Goal: Transaction & Acquisition: Download file/media

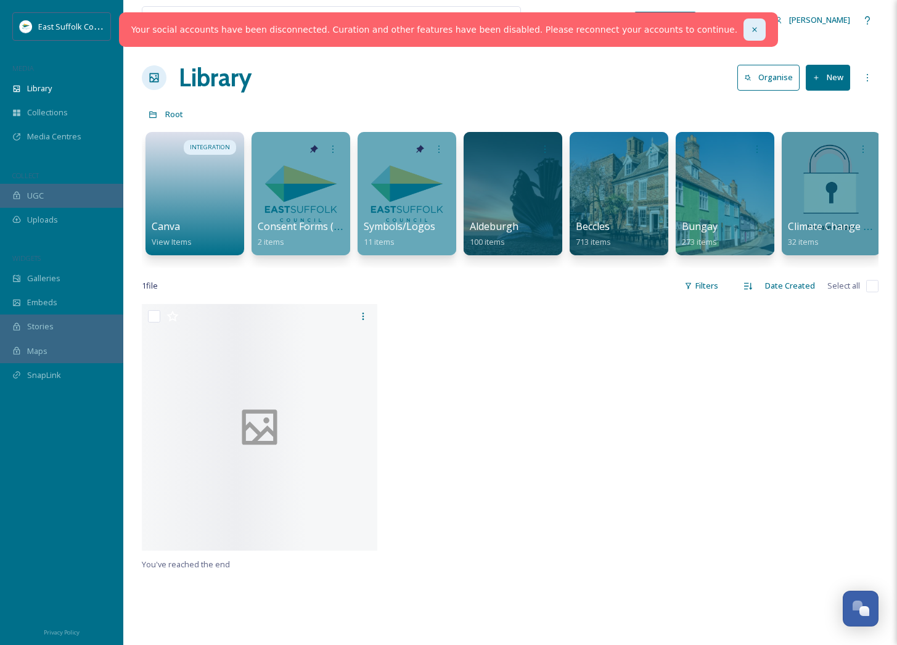
click at [750, 33] on icon at bounding box center [754, 29] width 9 height 9
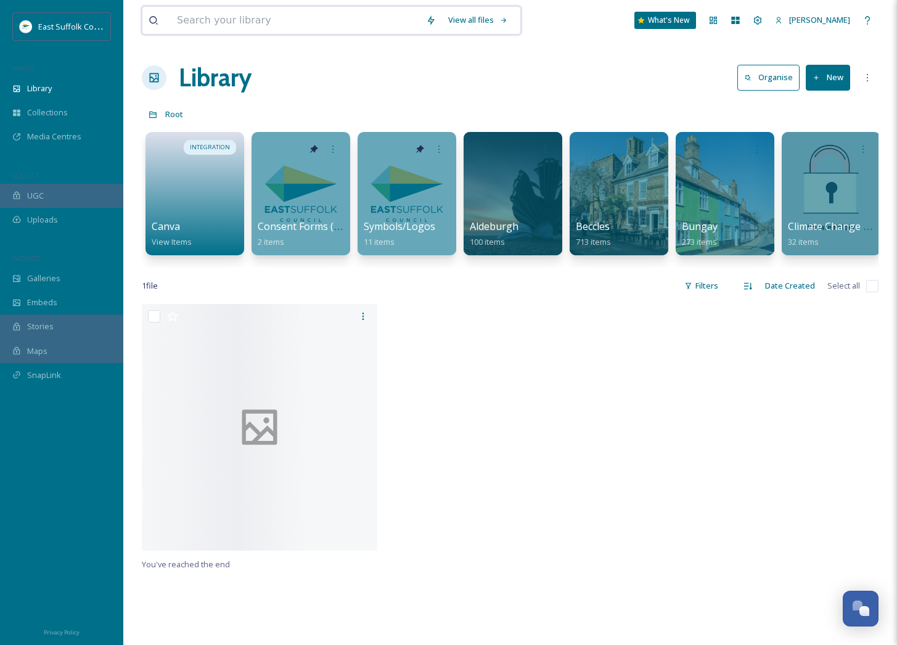
click at [316, 20] on input at bounding box center [295, 20] width 249 height 27
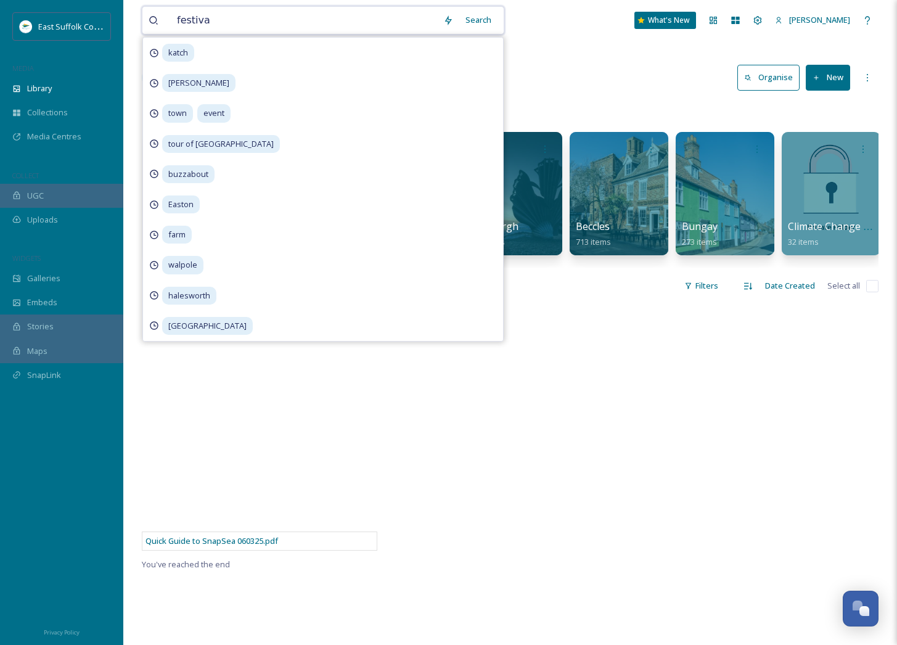
type input "festival"
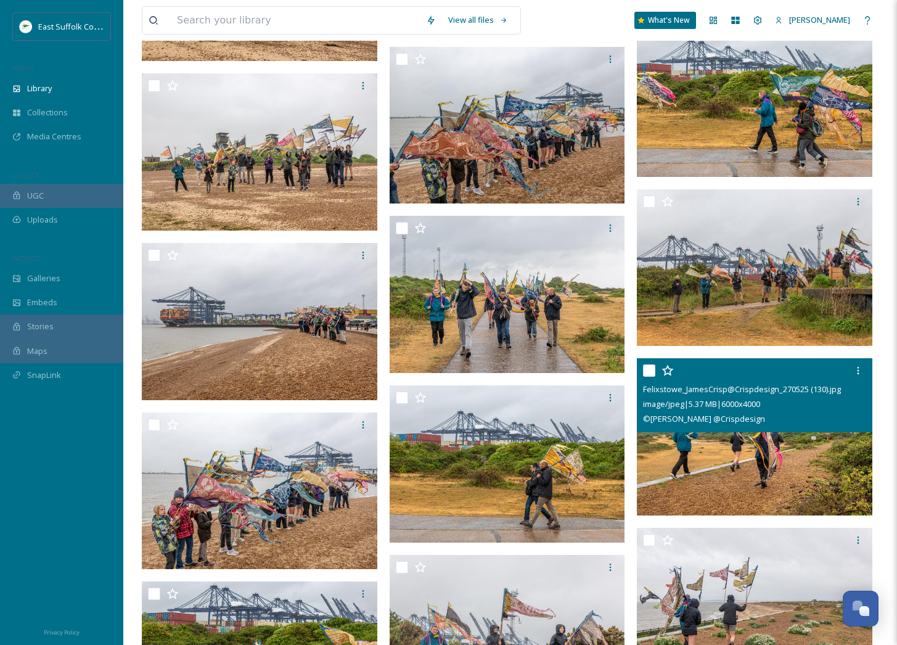
scroll to position [2652, 0]
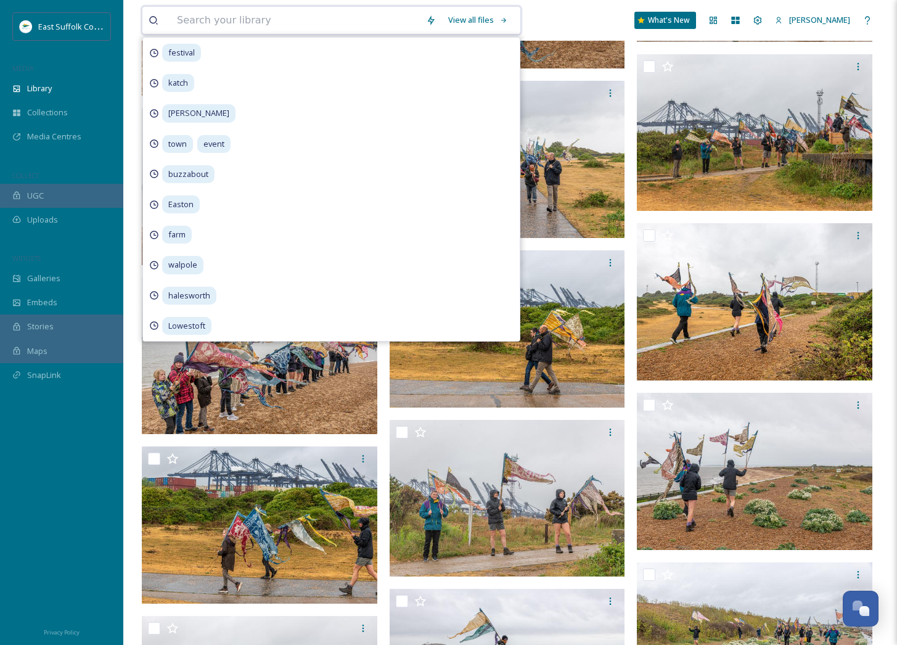
click at [205, 14] on input at bounding box center [295, 20] width 249 height 27
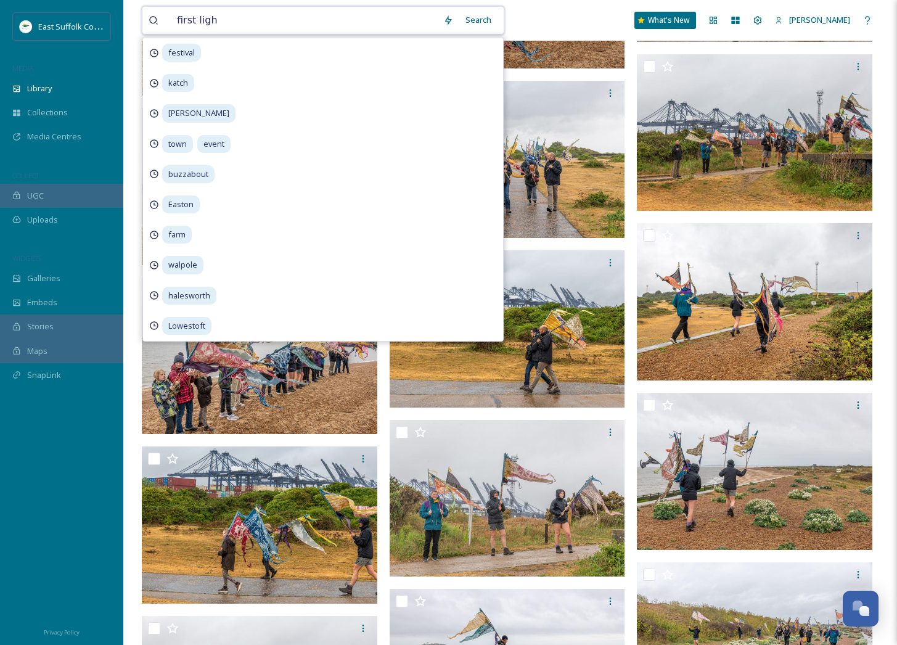
type input "first light"
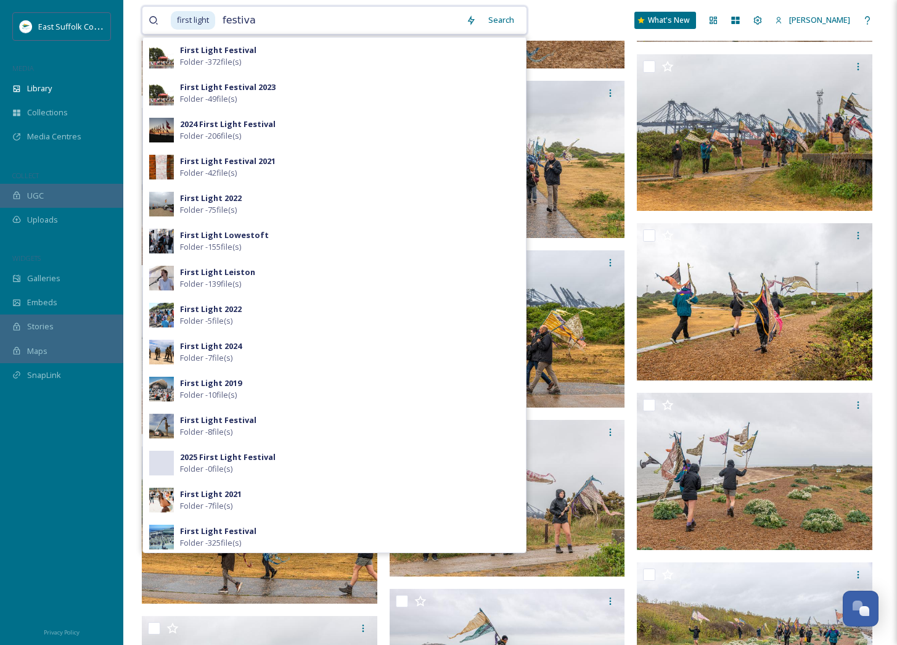
type input "festival"
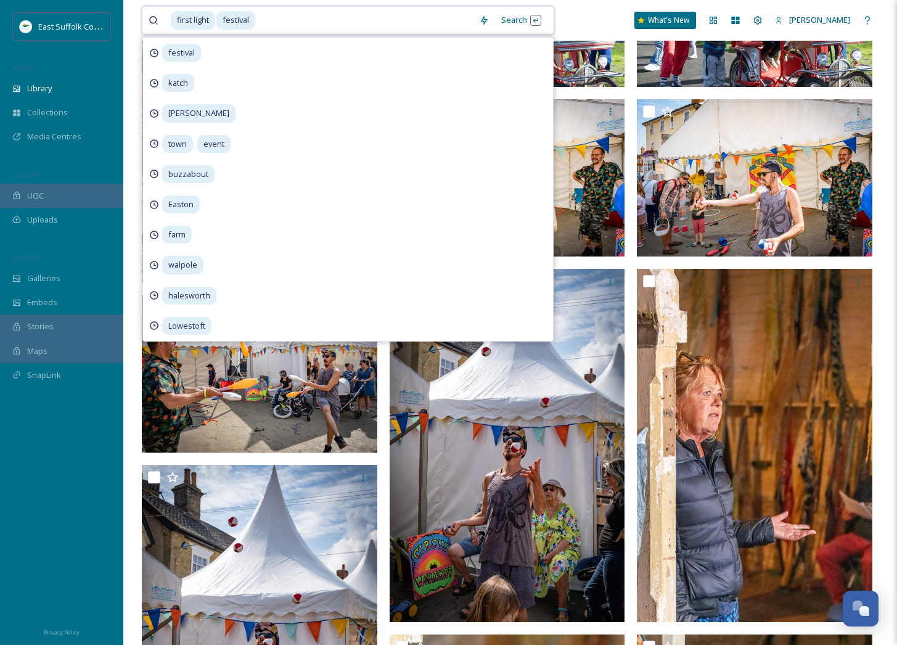
scroll to position [617, 0]
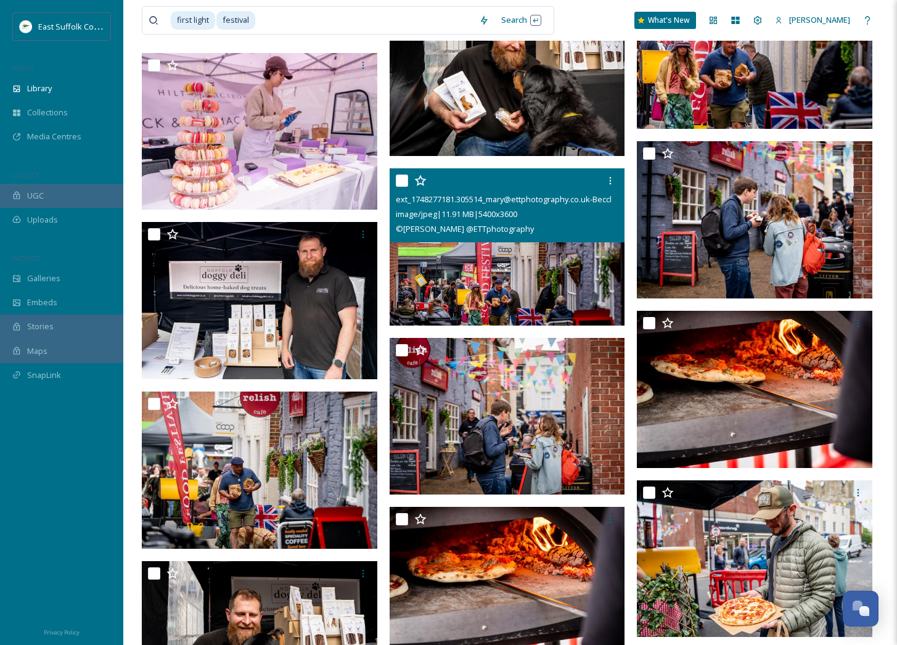
scroll to position [20412, 0]
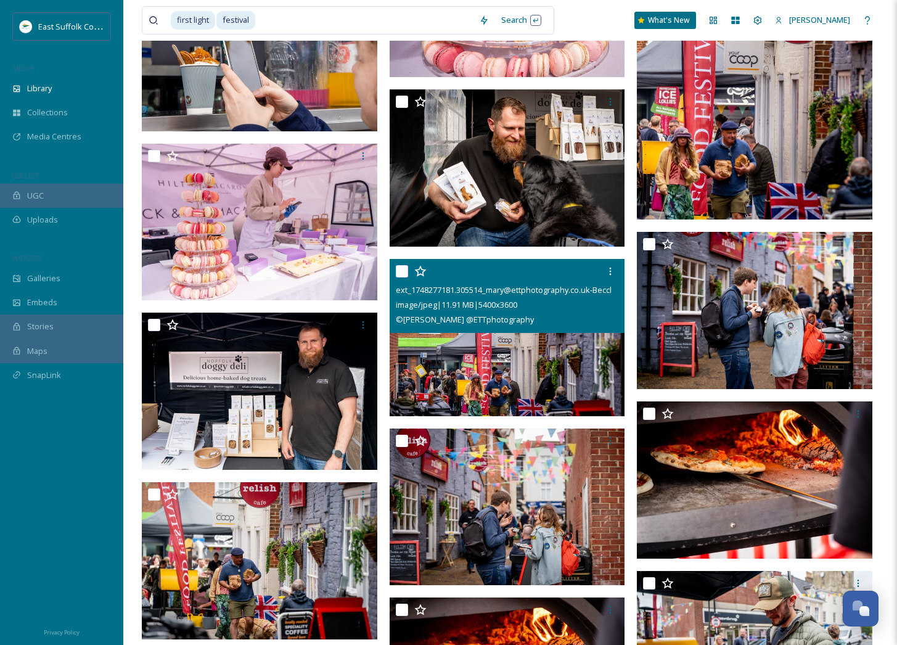
click at [541, 366] on img at bounding box center [508, 337] width 236 height 157
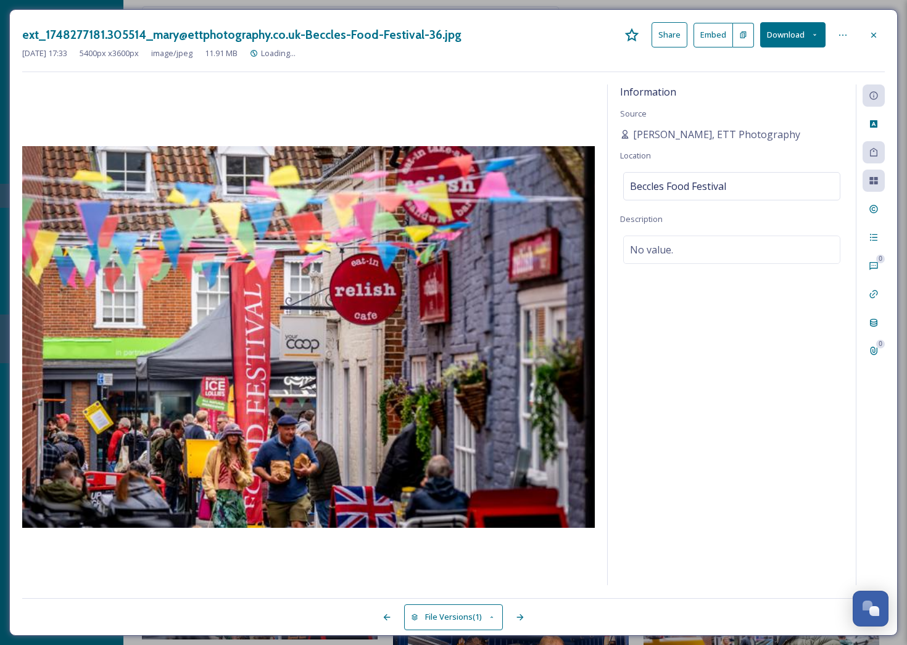
click at [782, 33] on button "Download" at bounding box center [792, 34] width 65 height 25
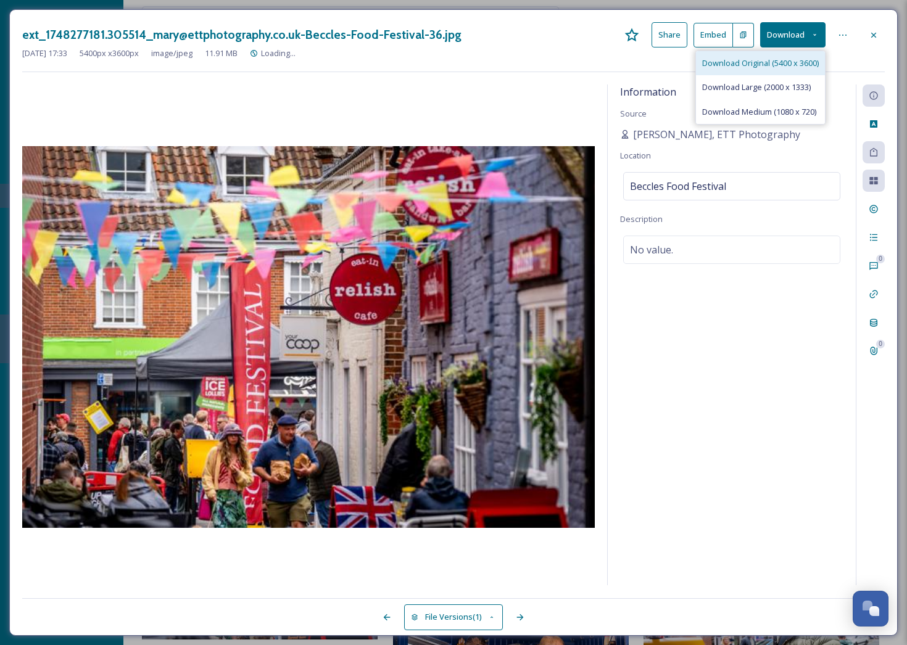
click at [775, 67] on span "Download Original (5400 x 3600)" at bounding box center [760, 63] width 117 height 12
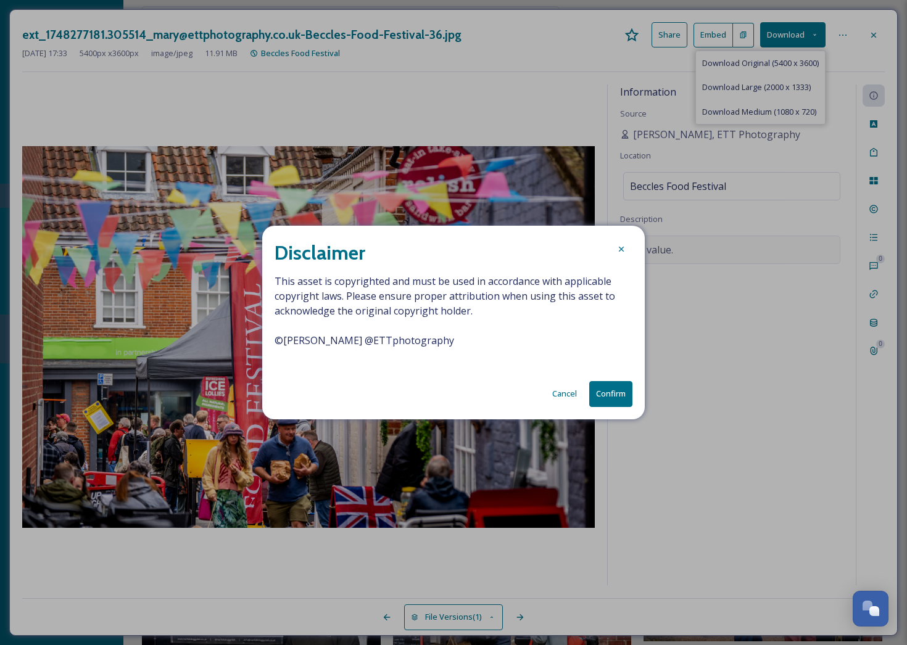
click at [627, 247] on div at bounding box center [621, 249] width 22 height 22
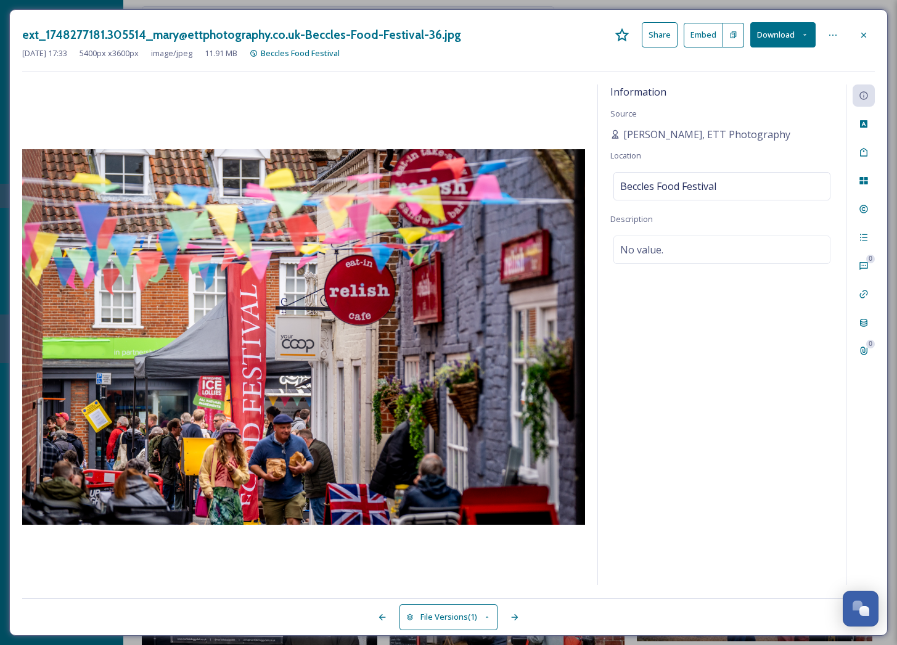
click at [813, 23] on button "Download" at bounding box center [782, 34] width 65 height 25
click at [808, 27] on button "Download" at bounding box center [782, 34] width 65 height 25
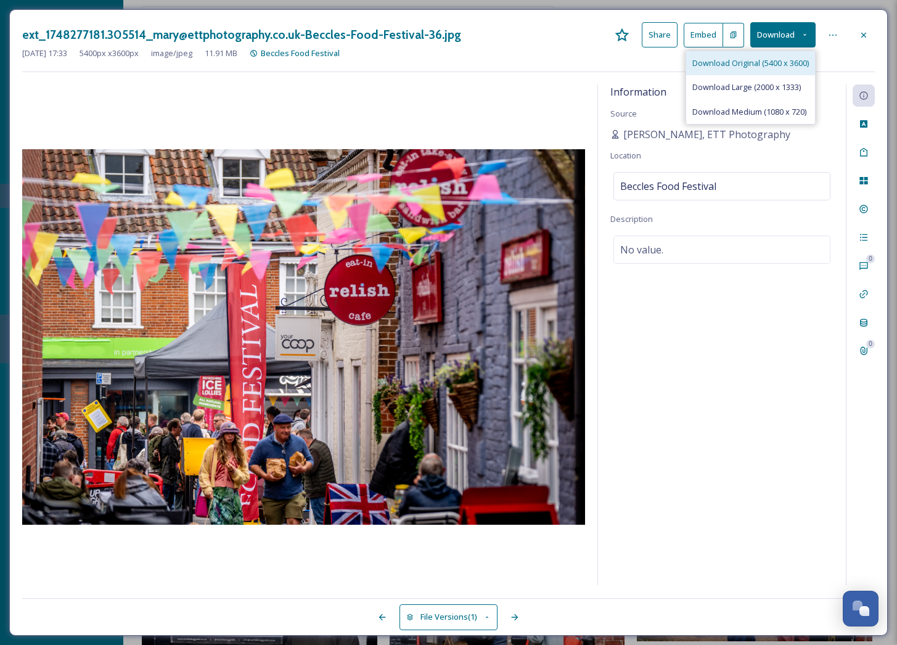
click at [771, 59] on span "Download Original (5400 x 3600)" at bounding box center [751, 63] width 117 height 12
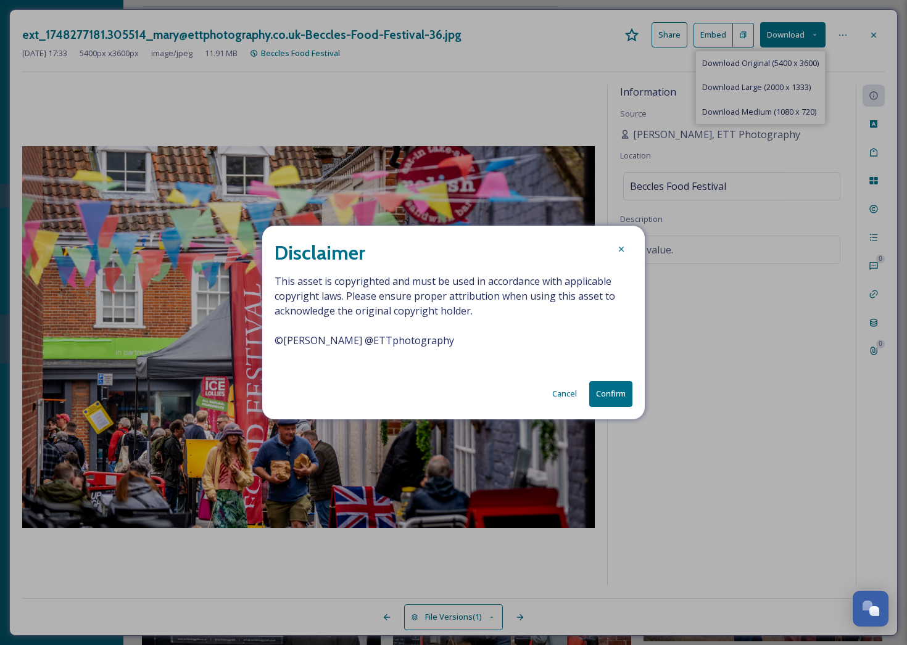
click at [612, 393] on button "Confirm" at bounding box center [610, 393] width 43 height 25
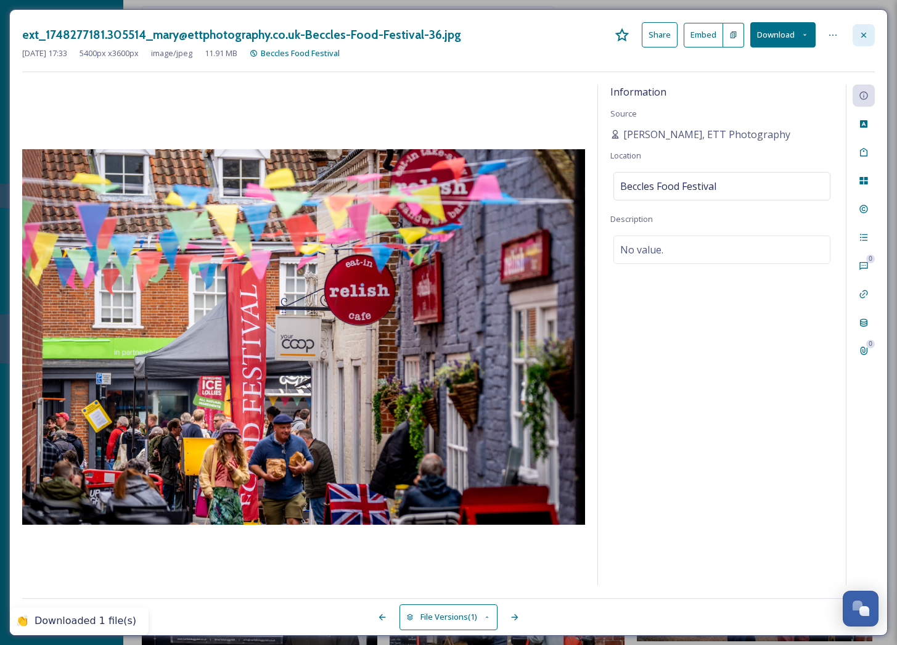
click at [865, 31] on icon at bounding box center [864, 35] width 10 height 10
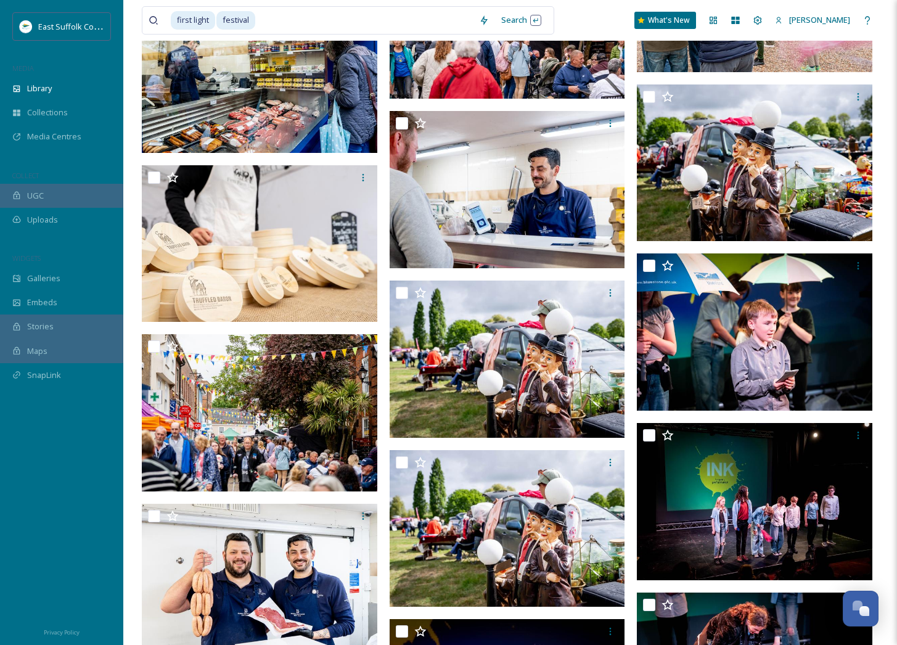
scroll to position [24420, 0]
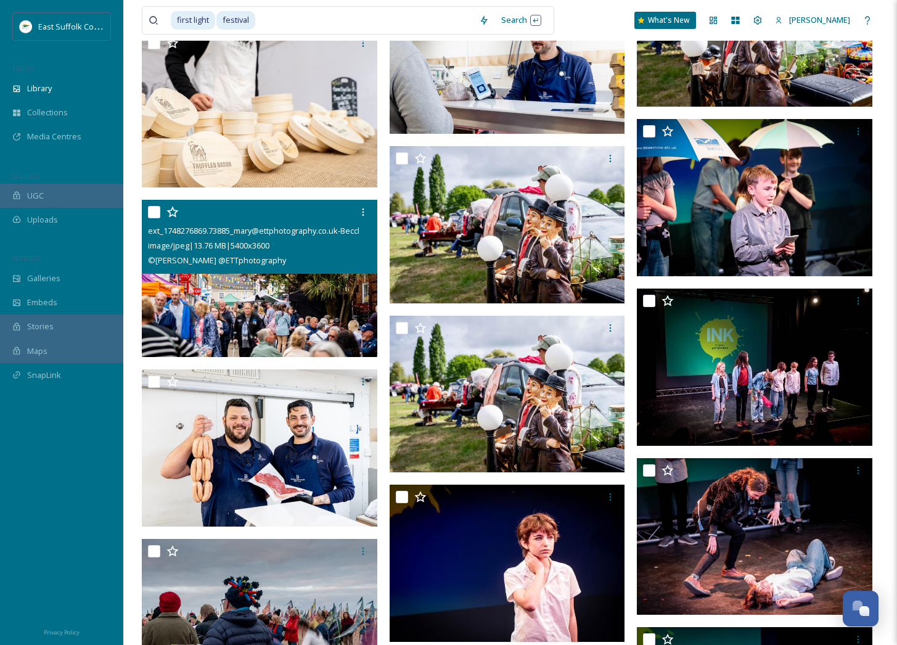
click at [214, 303] on img at bounding box center [260, 278] width 236 height 157
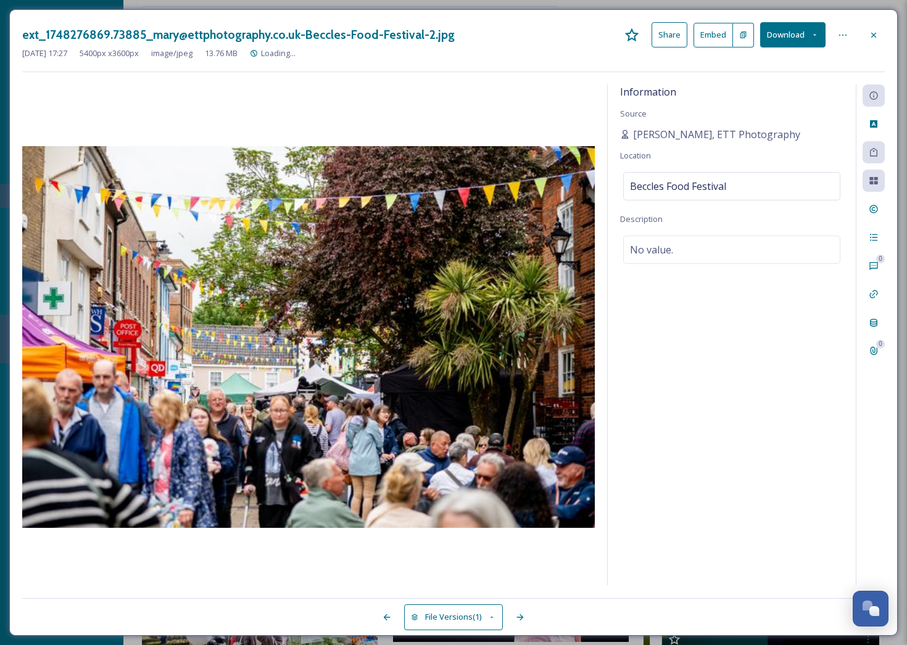
click at [791, 37] on button "Download" at bounding box center [792, 34] width 65 height 25
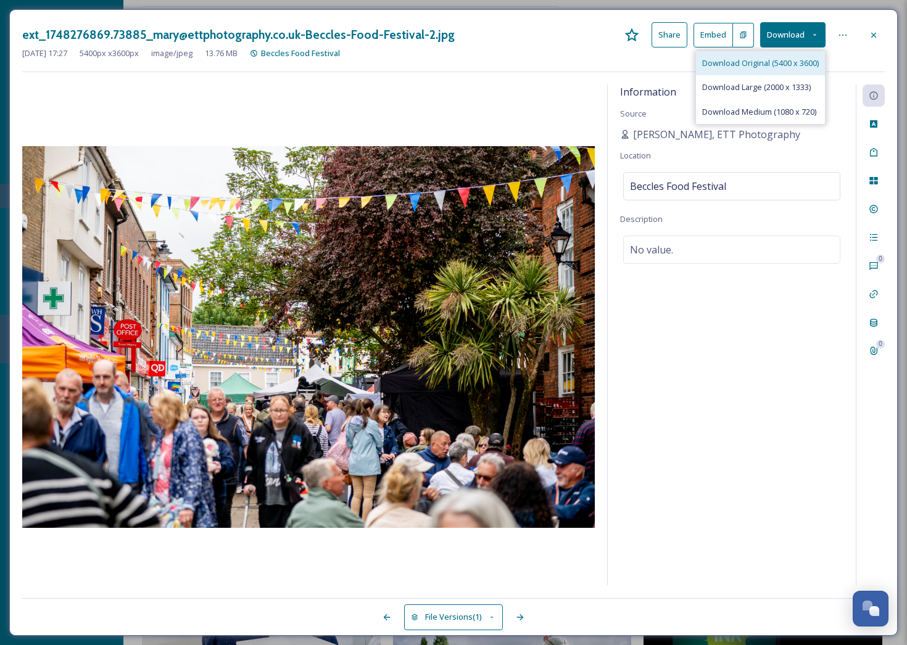
click at [797, 59] on span "Download Original (5400 x 3600)" at bounding box center [760, 63] width 117 height 12
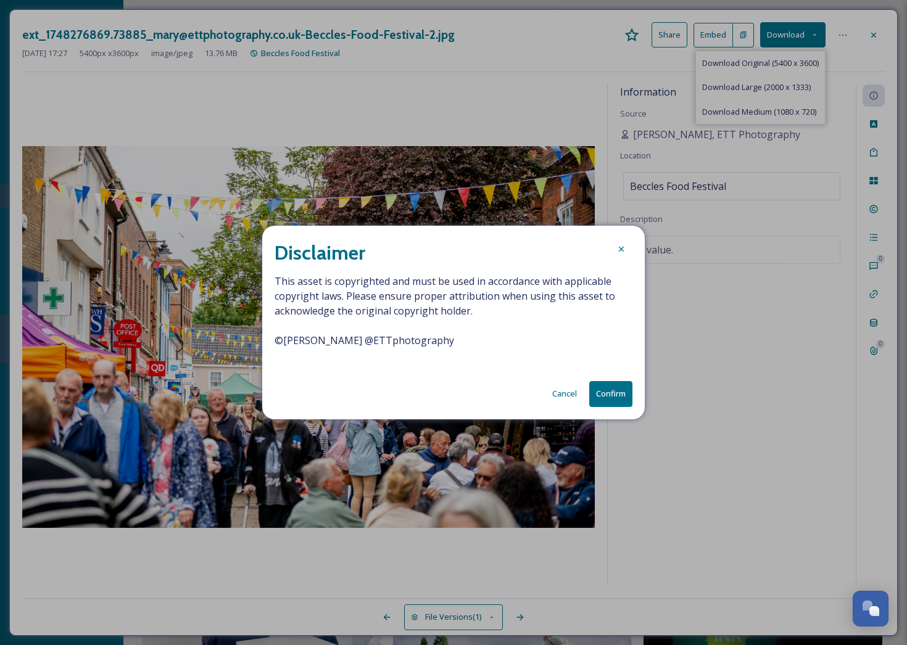
click at [615, 392] on button "Confirm" at bounding box center [610, 393] width 43 height 25
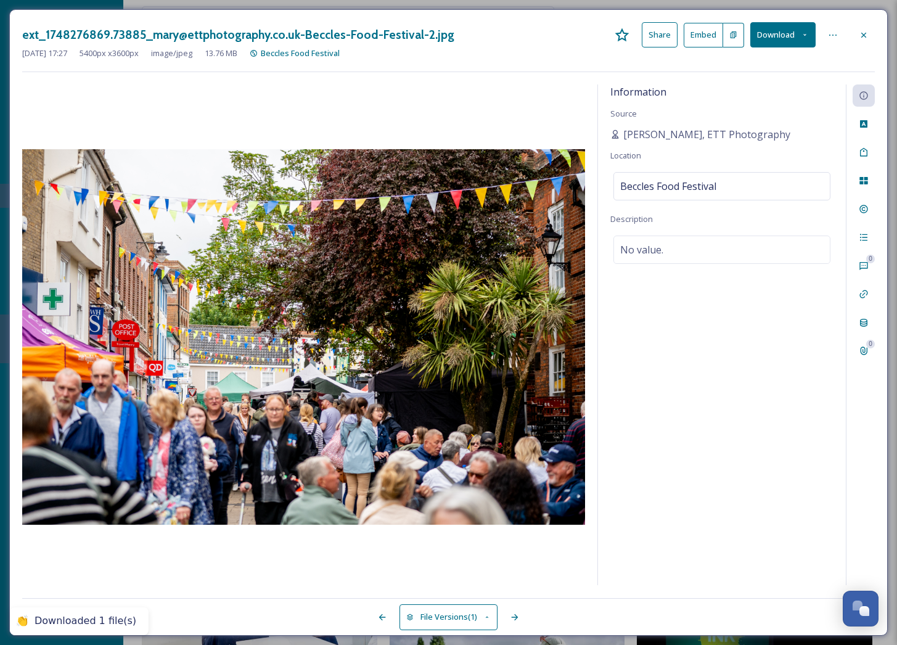
click at [866, 39] on icon at bounding box center [864, 35] width 10 height 10
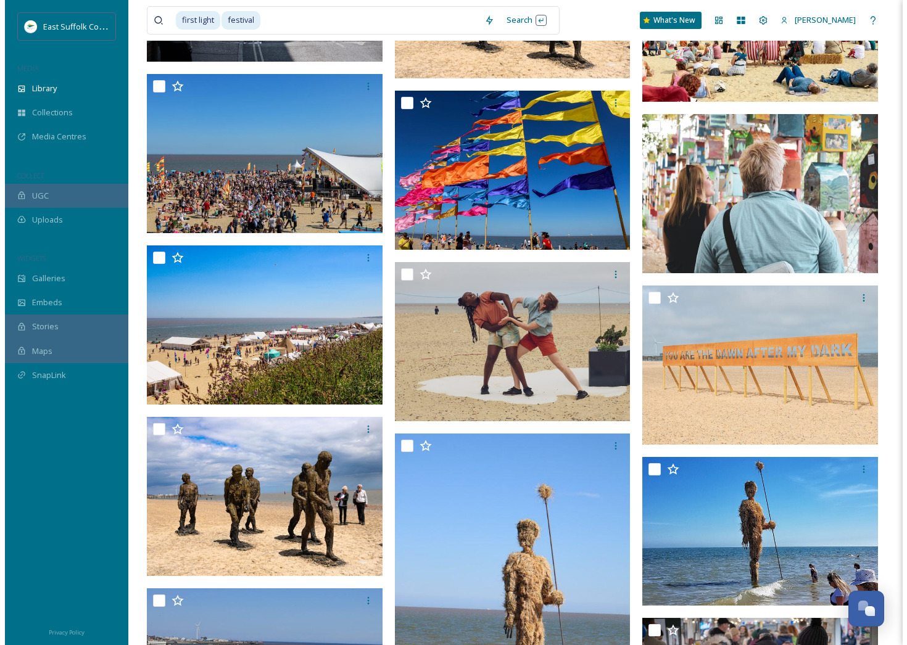
scroll to position [47114, 0]
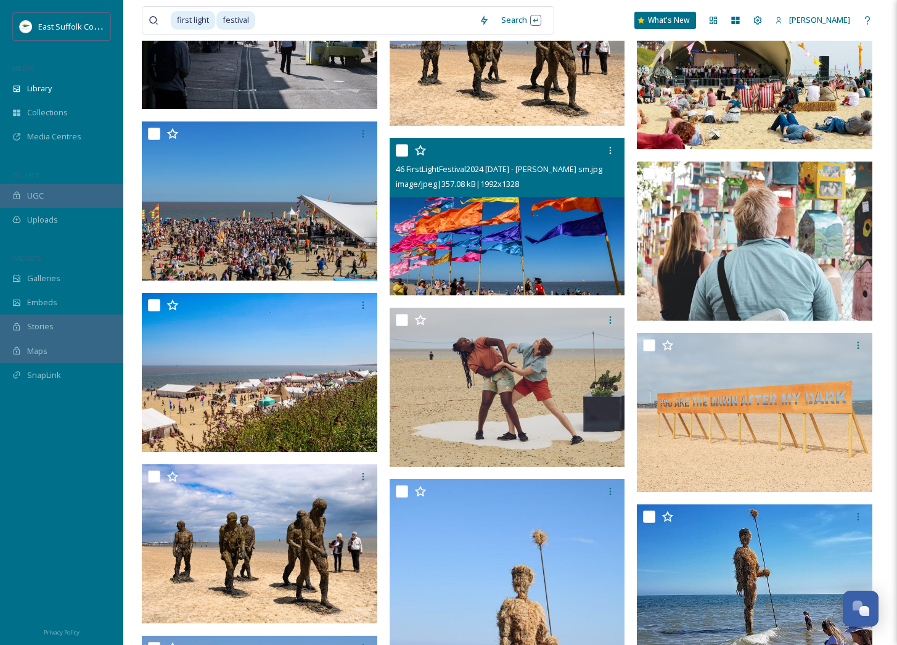
click at [474, 236] on img at bounding box center [508, 216] width 236 height 157
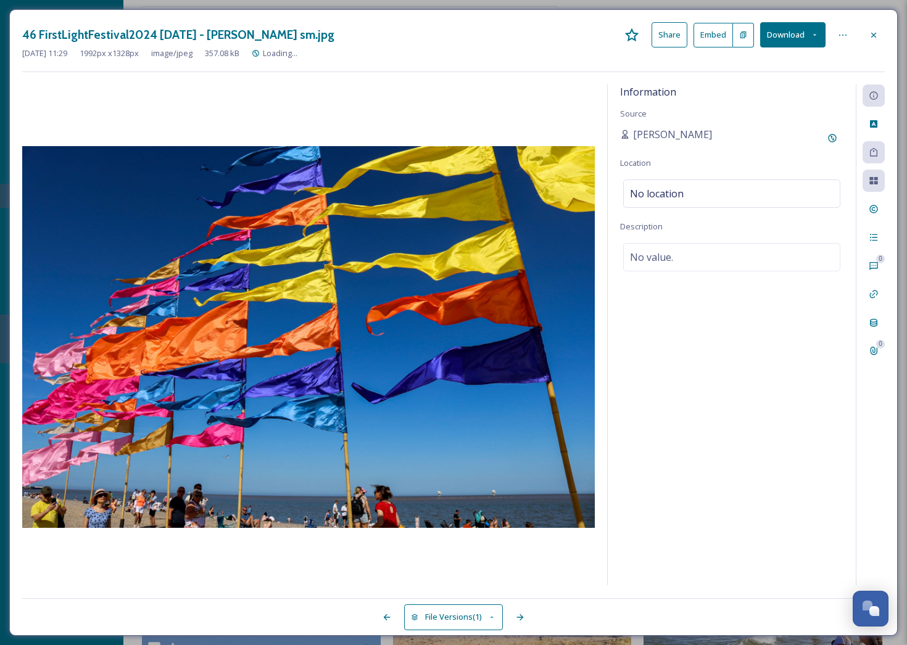
click at [815, 29] on button "Download" at bounding box center [792, 34] width 65 height 25
click at [756, 63] on span "Download Original (1992 x 1328)" at bounding box center [760, 63] width 117 height 12
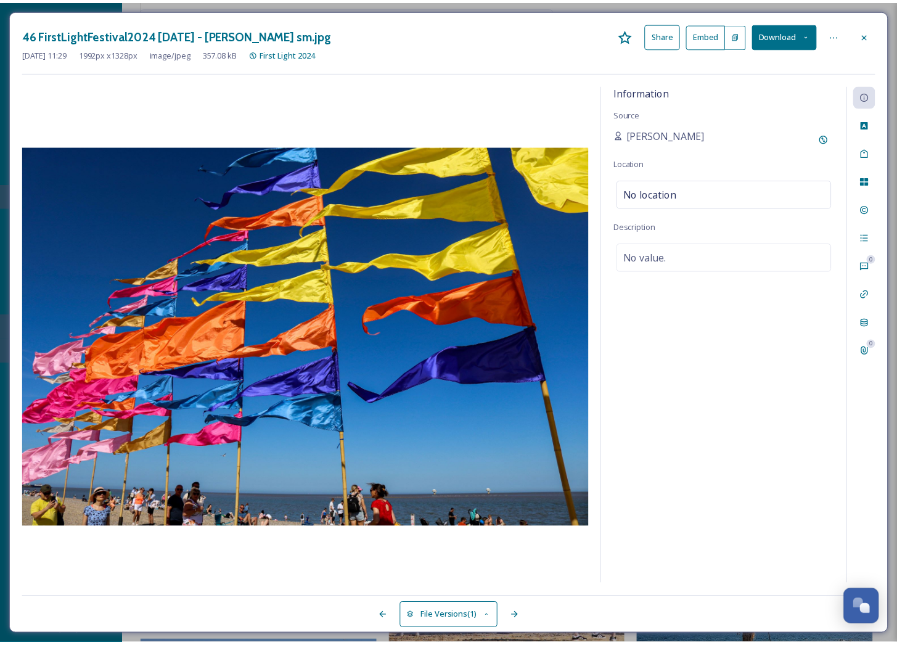
scroll to position [47120, 0]
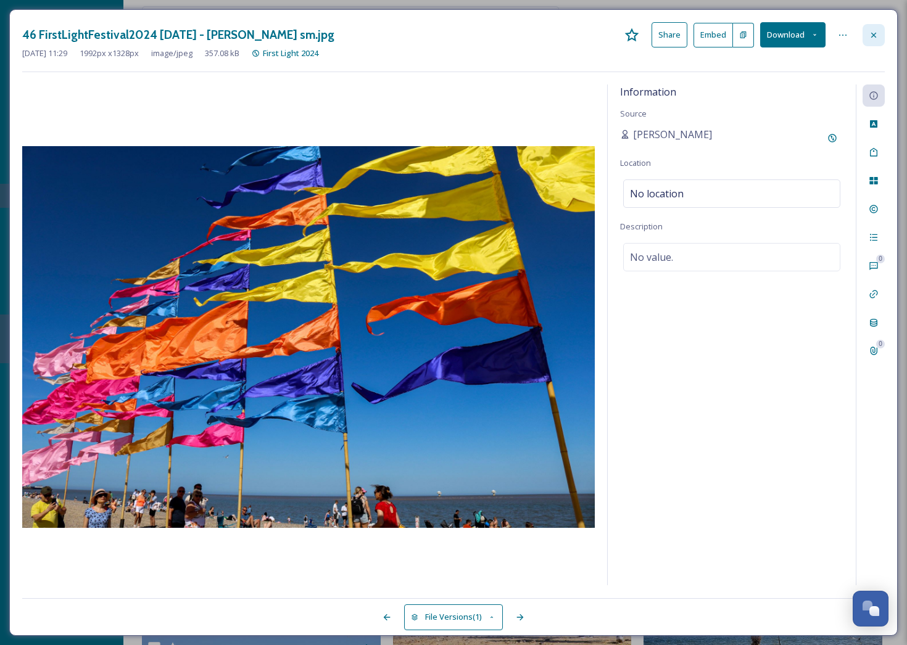
click at [871, 41] on div at bounding box center [873, 35] width 22 height 22
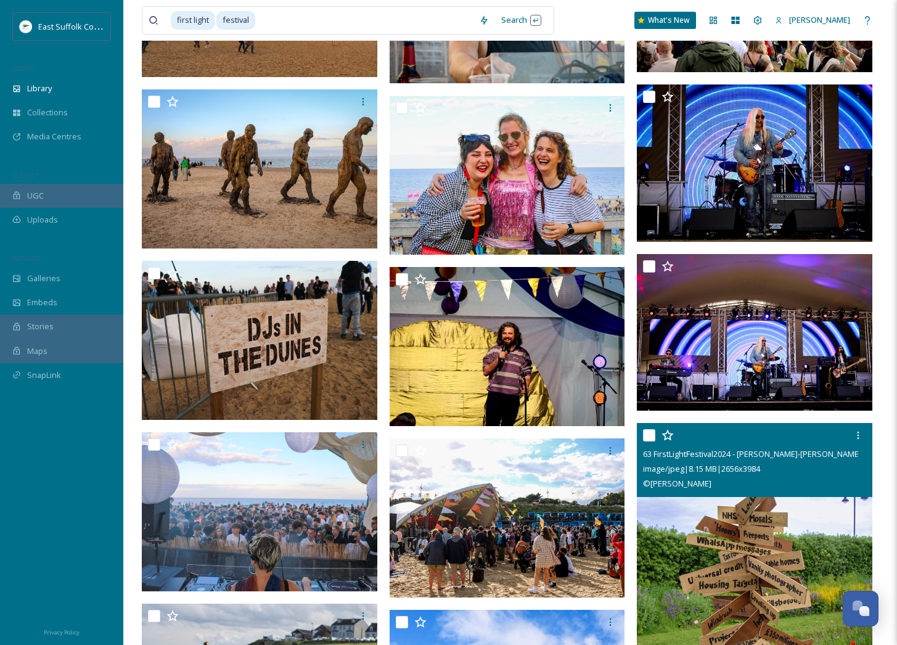
scroll to position [63092, 0]
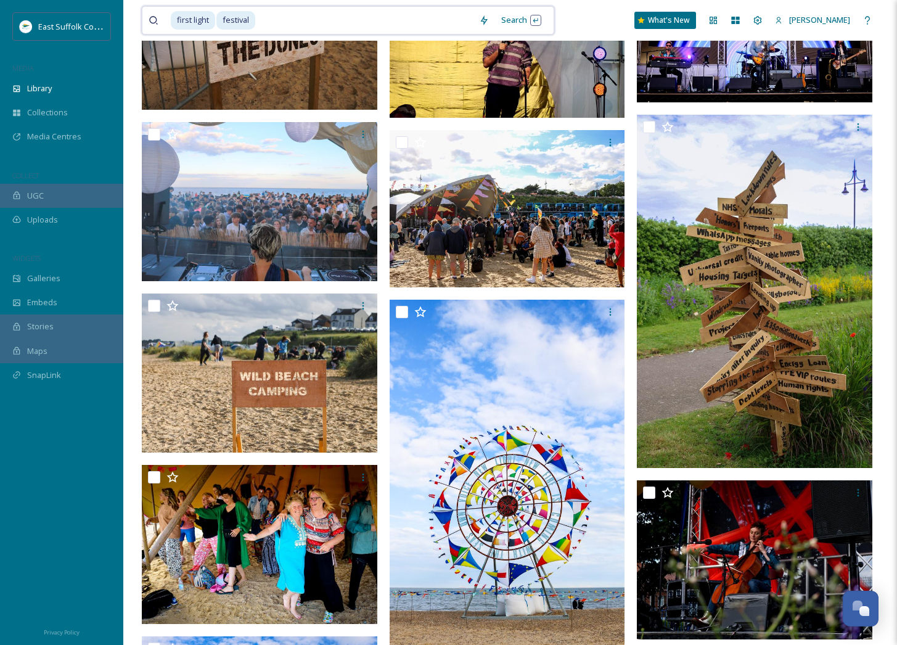
click at [339, 34] on div "first light festival Search" at bounding box center [348, 20] width 413 height 28
type input "f"
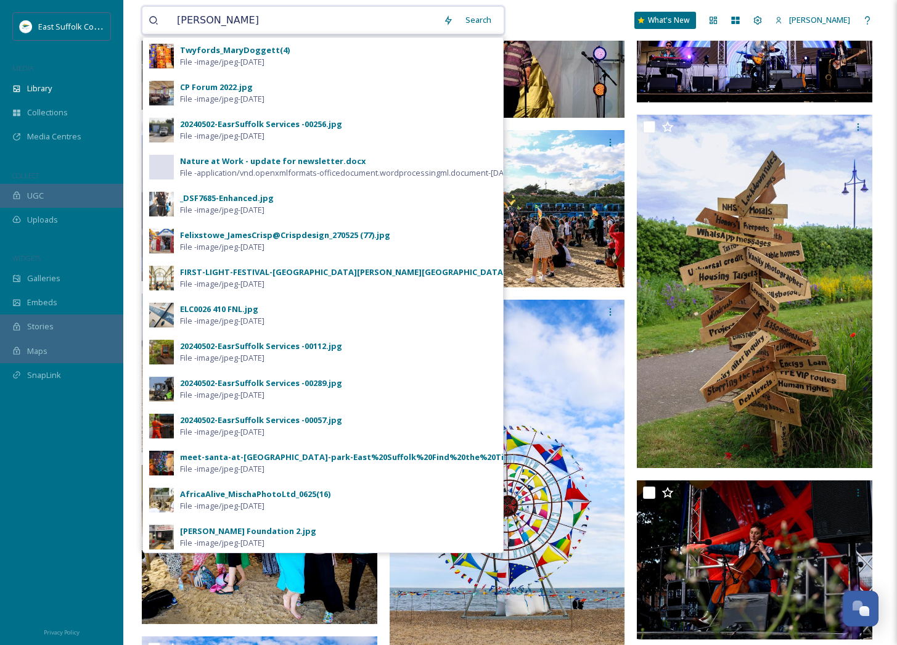
type input "[PERSON_NAME]"
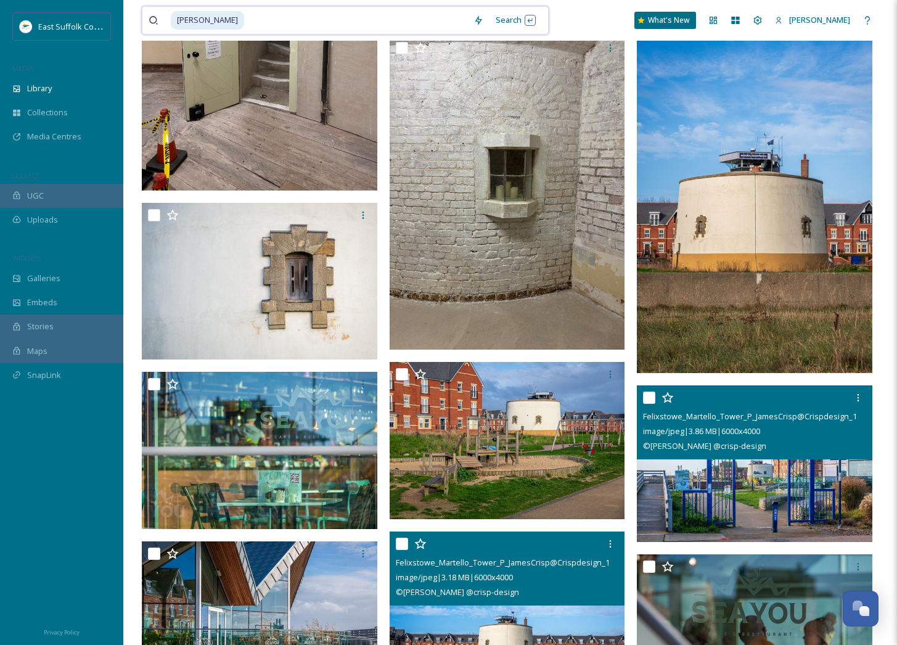
scroll to position [3885, 0]
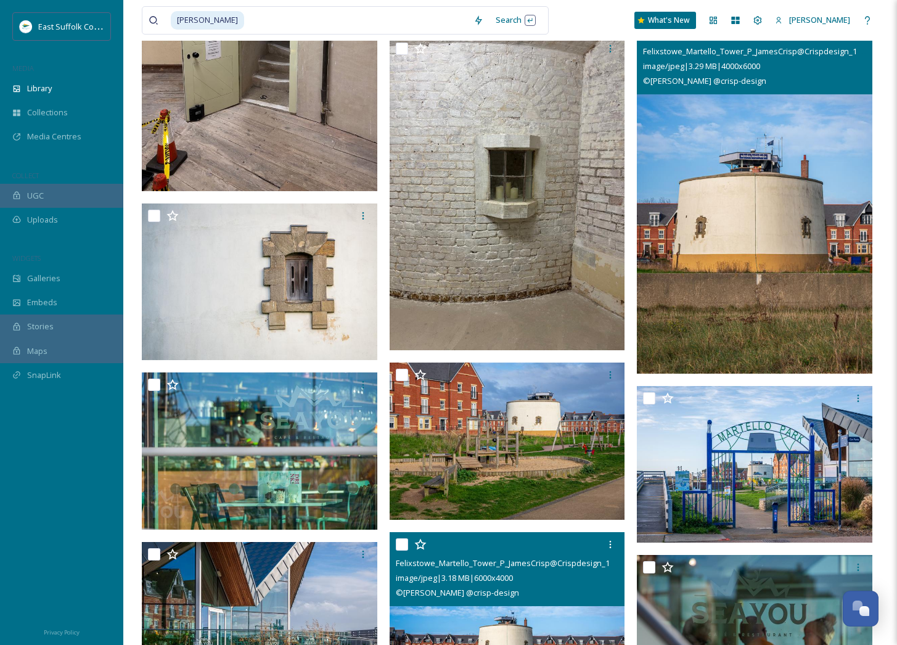
click at [764, 277] on img at bounding box center [755, 196] width 236 height 353
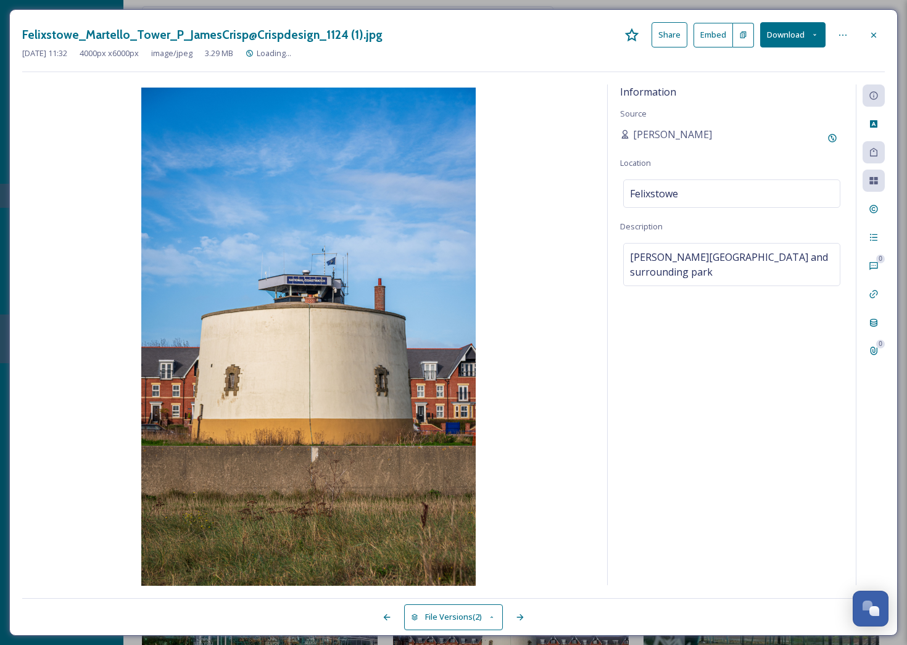
click at [800, 30] on button "Download" at bounding box center [792, 34] width 65 height 25
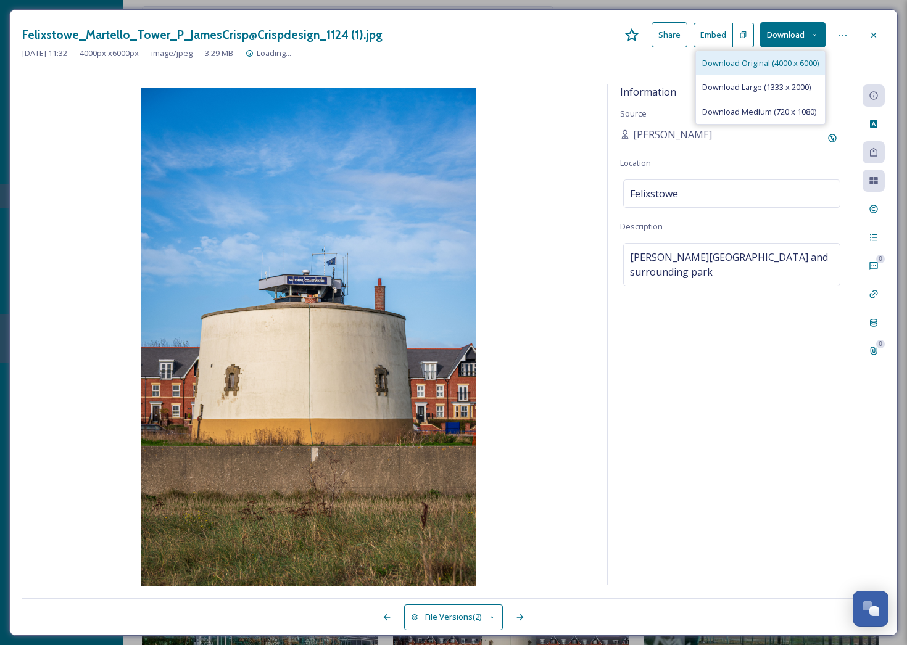
click at [791, 54] on div "Download Original (4000 x 6000)" at bounding box center [760, 63] width 129 height 24
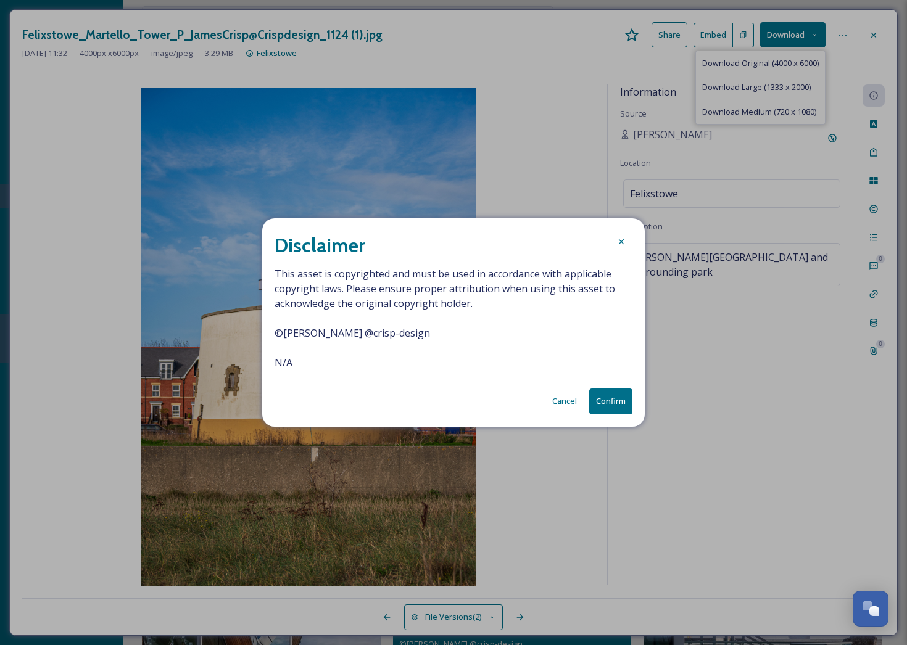
click at [606, 396] on button "Confirm" at bounding box center [610, 401] width 43 height 25
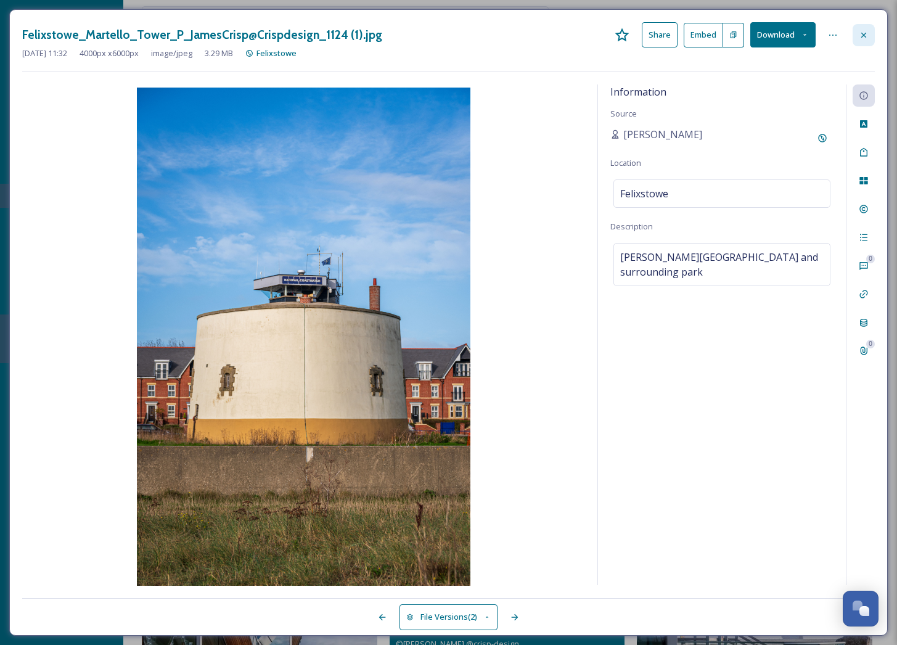
click at [870, 36] on div at bounding box center [864, 35] width 22 height 22
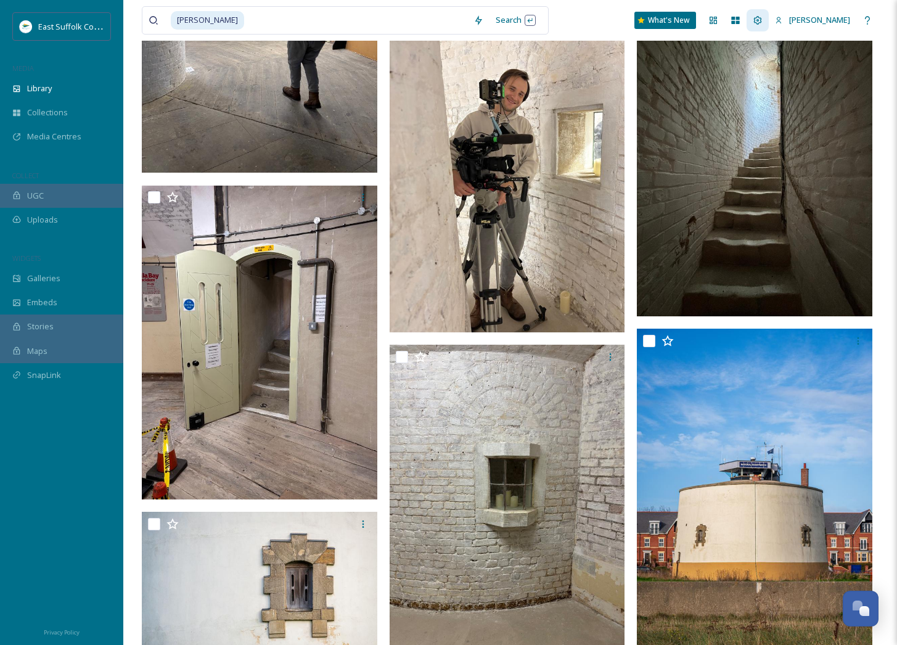
scroll to position [3538, 0]
